Goal: Find specific page/section: Find specific page/section

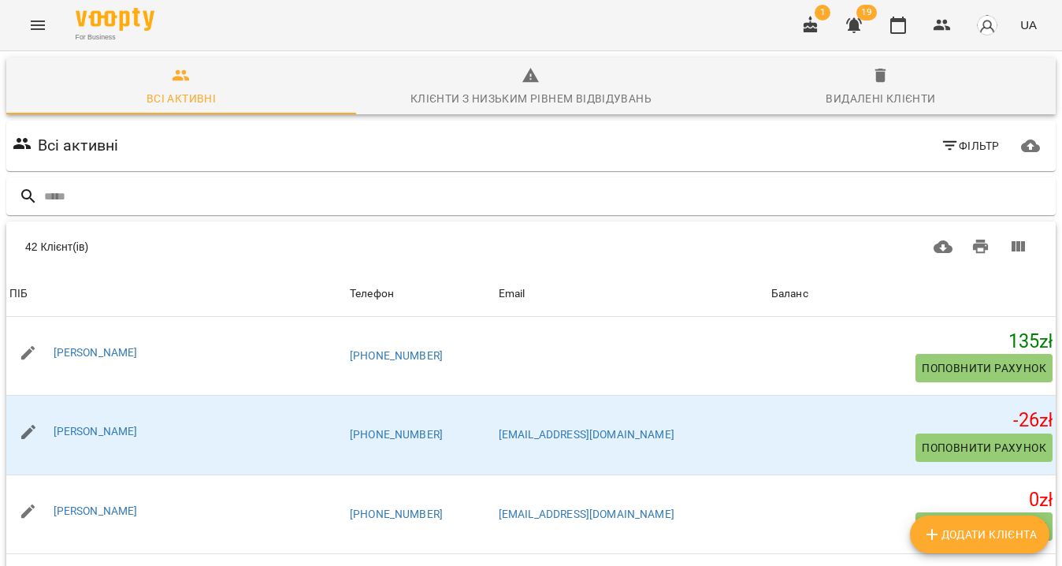
click at [48, 33] on button "Menu" at bounding box center [38, 25] width 38 height 38
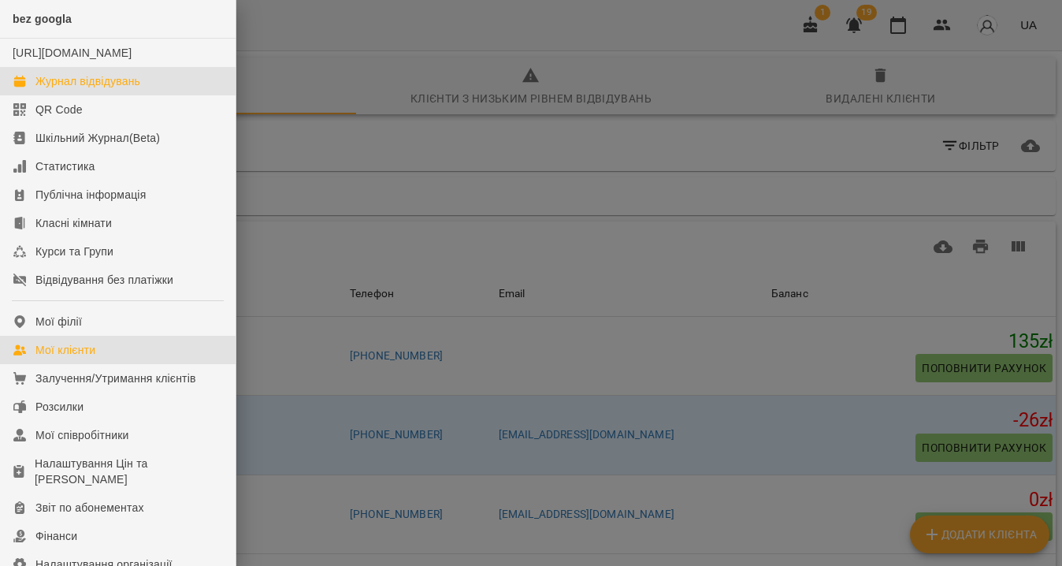
click at [72, 89] on div "Журнал відвідувань" at bounding box center [87, 81] width 105 height 16
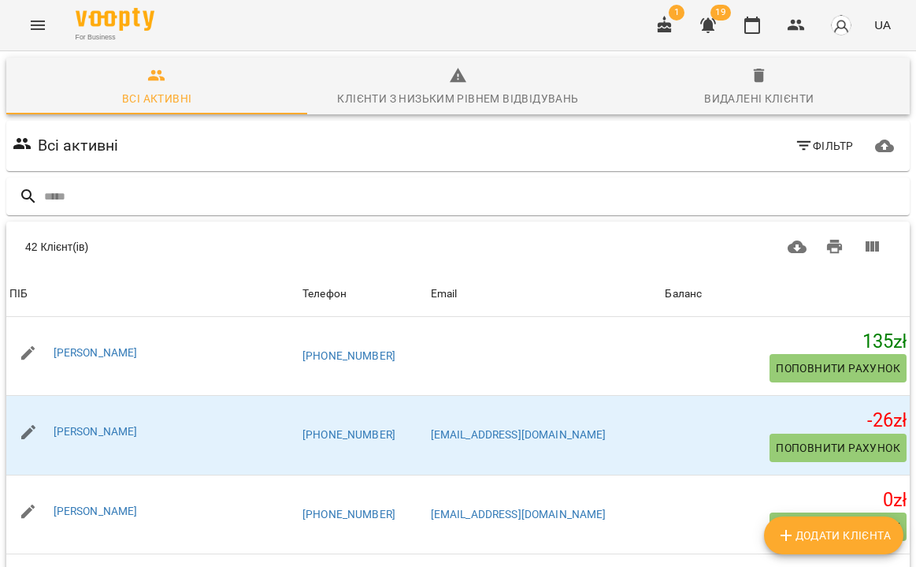
click at [22, 23] on button "Menu" at bounding box center [38, 25] width 38 height 38
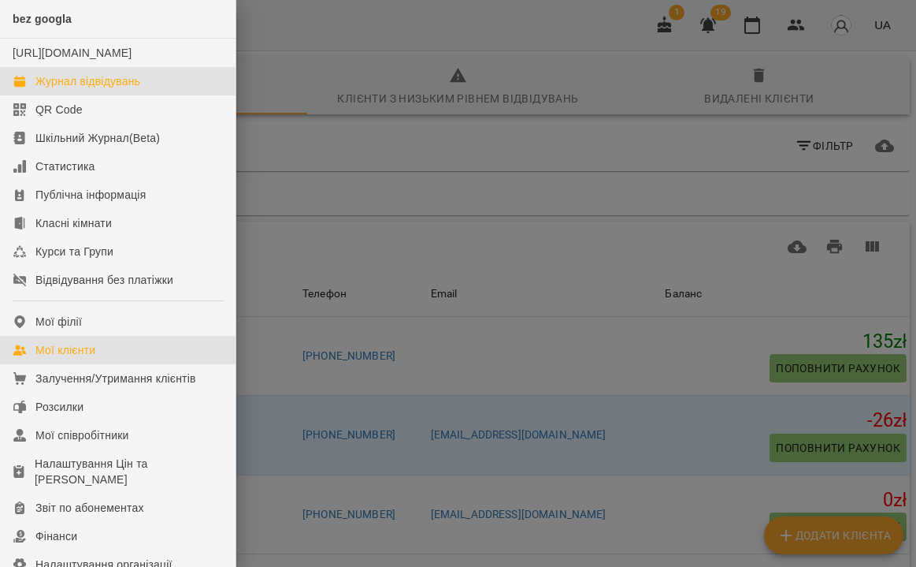
click at [84, 89] on div "Журнал відвідувань" at bounding box center [87, 81] width 105 height 16
